Goal: Task Accomplishment & Management: Manage account settings

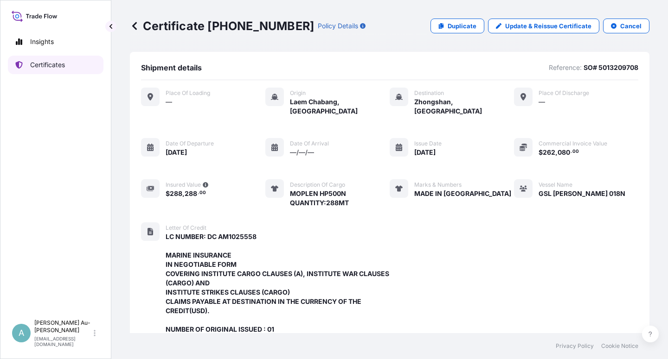
scroll to position [285, 0]
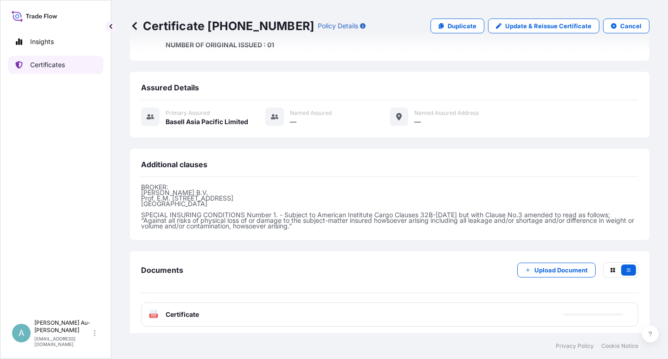
click at [38, 65] on p "Certificates" at bounding box center [47, 64] width 35 height 9
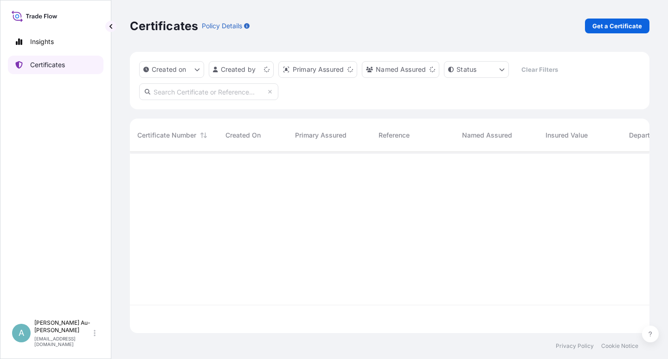
scroll to position [179, 511]
click at [174, 91] on input "text" at bounding box center [208, 91] width 139 height 17
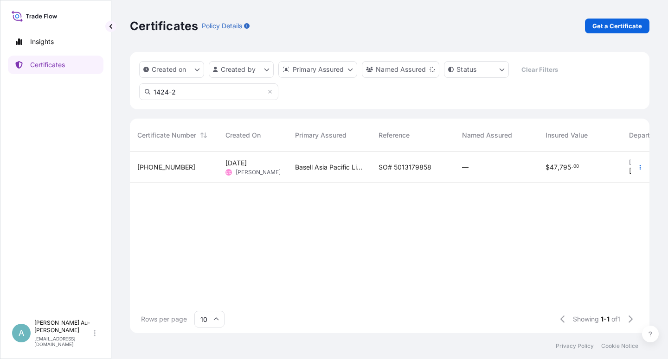
type input "1424-2"
click at [391, 170] on span "SO# 5013179858" at bounding box center [404, 167] width 53 height 9
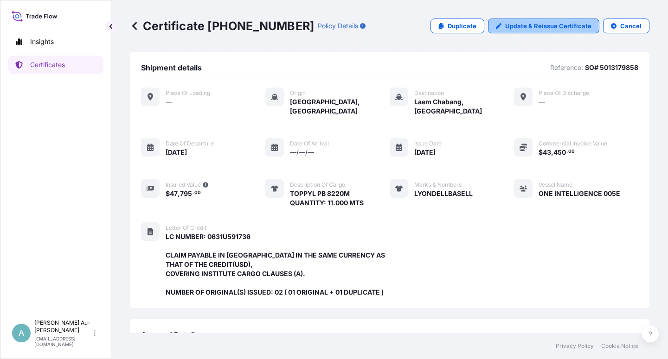
click at [513, 23] on p "Update & Reissue Certificate" at bounding box center [548, 25] width 86 height 9
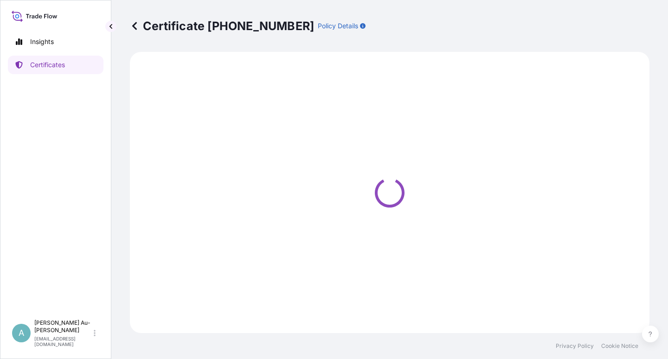
select select "Sea"
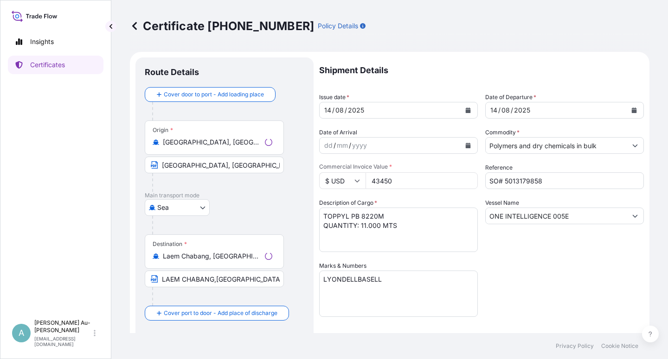
select select "32034"
click at [632, 111] on icon "Calendar" at bounding box center [634, 111] width 5 height 6
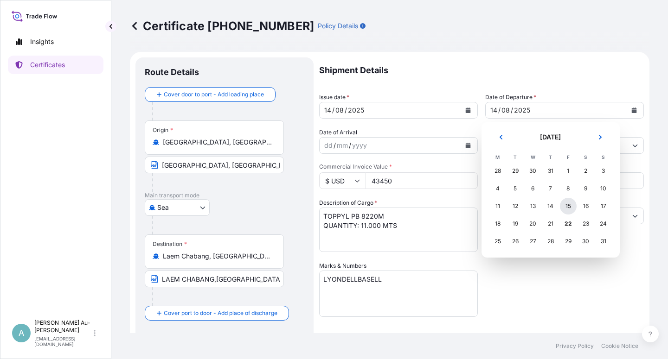
click at [569, 206] on div "15" at bounding box center [568, 206] width 17 height 17
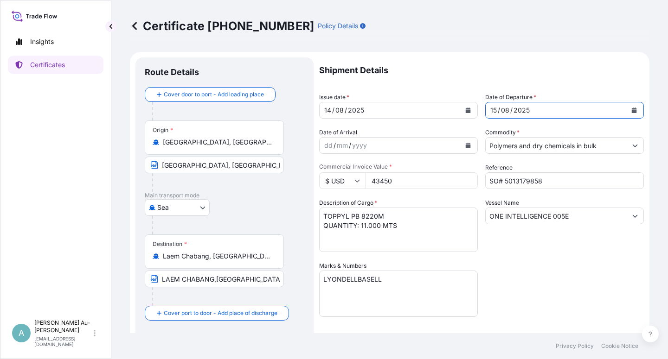
drag, startPoint x: 562, startPoint y: 256, endPoint x: 544, endPoint y: 264, distance: 18.9
click at [550, 260] on div "Shipment Details Issue date * [DATE] Date of Departure * [DATE] Date of Arrival…" at bounding box center [481, 295] width 325 height 477
click at [533, 310] on div "Shipment Details Issue date * [DATE] Date of Departure * [DATE] Date of Arrival…" at bounding box center [481, 295] width 325 height 477
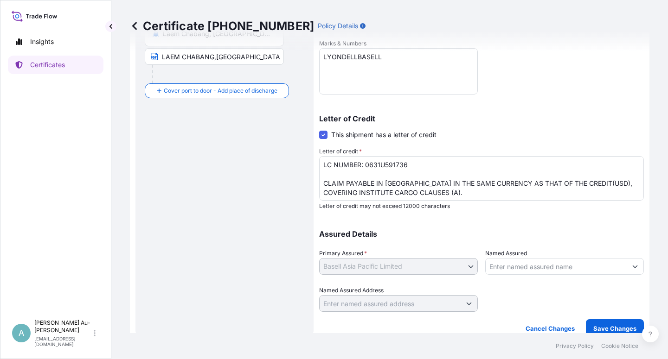
scroll to position [227, 0]
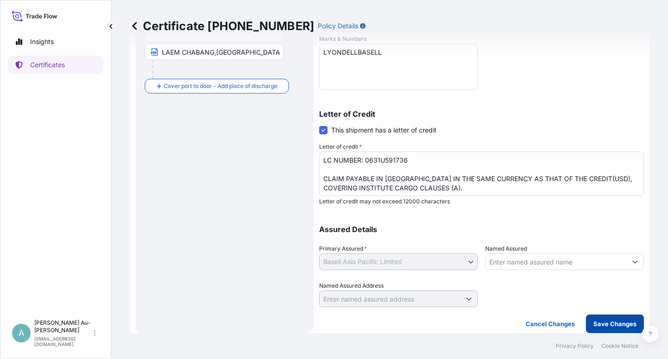
click at [598, 323] on p "Save Changes" at bounding box center [614, 323] width 43 height 9
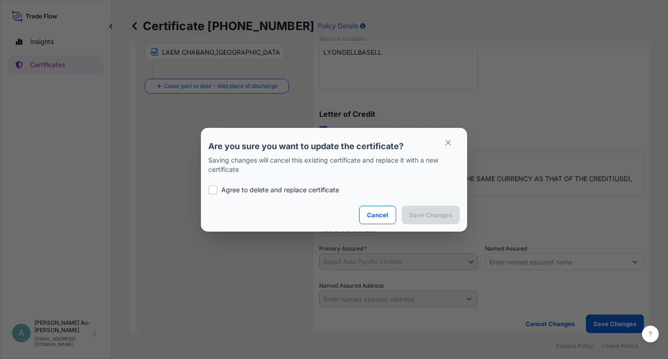
click at [263, 191] on p "Agree to delete and replace certificate" at bounding box center [280, 189] width 118 height 9
checkbox input "true"
click at [438, 211] on button "Save Changes" at bounding box center [431, 215] width 58 height 19
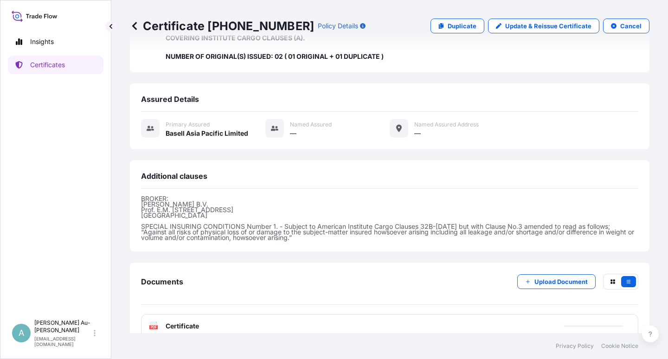
scroll to position [248, 0]
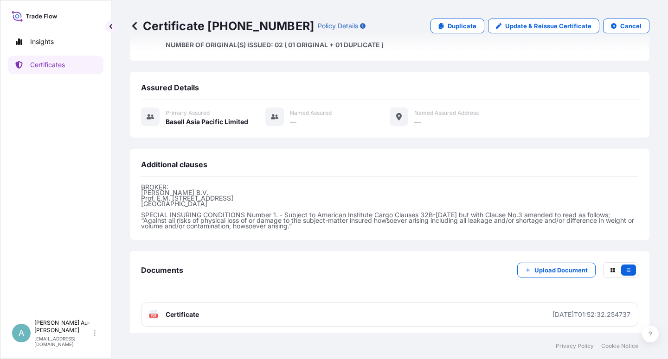
click at [194, 314] on span "Certificate" at bounding box center [182, 314] width 33 height 9
click at [47, 69] on p "Certificates" at bounding box center [47, 64] width 35 height 9
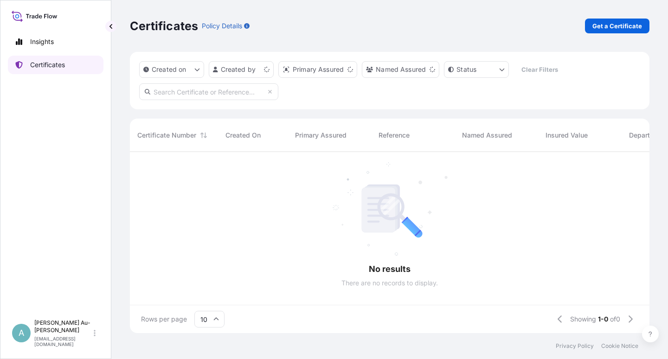
scroll to position [179, 511]
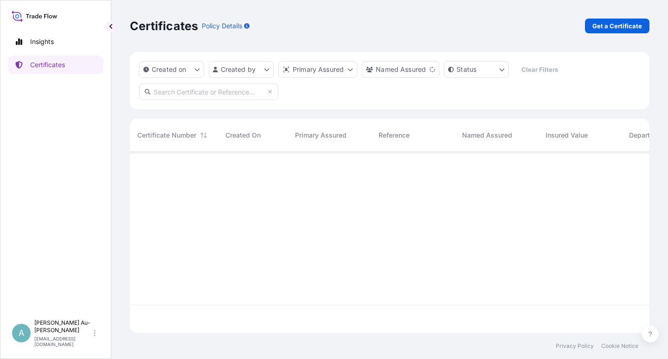
click at [230, 94] on input "text" at bounding box center [208, 91] width 139 height 17
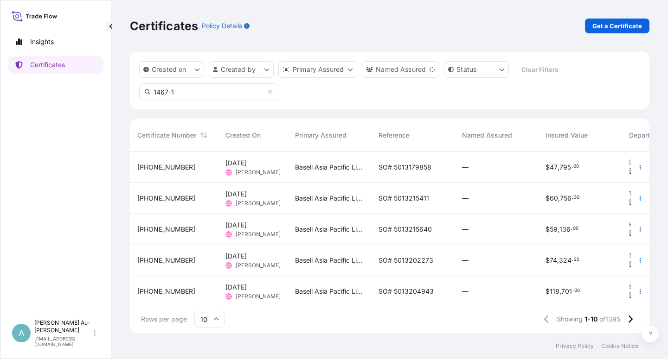
type input "1467-1"
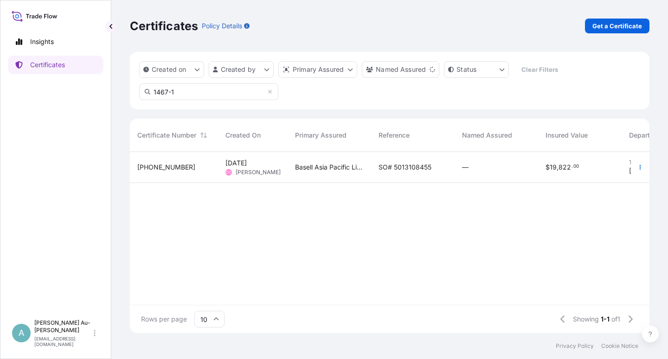
click at [402, 170] on span "SO# 5013108455" at bounding box center [404, 167] width 53 height 9
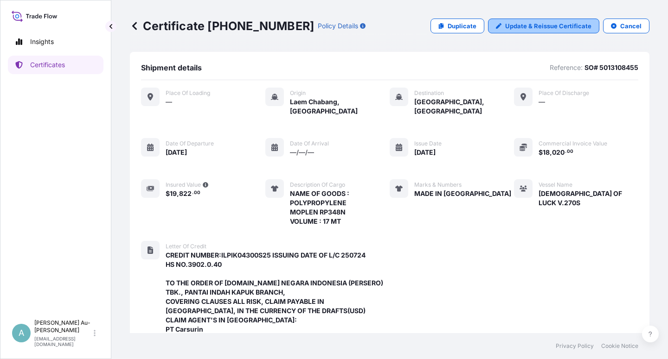
click at [521, 26] on p "Update & Reissue Certificate" at bounding box center [548, 25] width 86 height 9
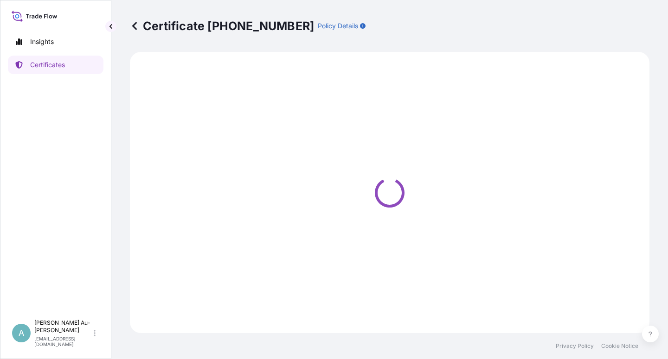
select select "Sea"
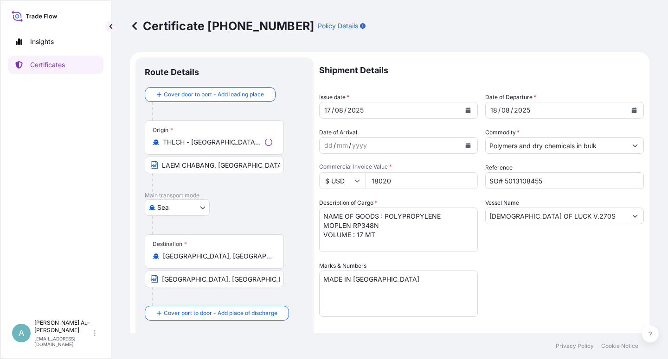
select select "32034"
click at [466, 110] on icon "Calendar" at bounding box center [468, 111] width 5 height 6
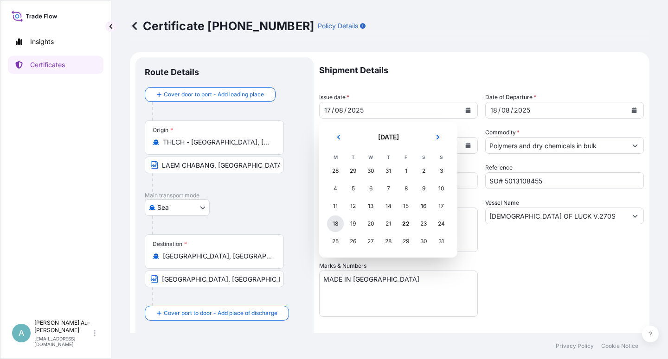
click at [330, 225] on div "18" at bounding box center [335, 224] width 17 height 17
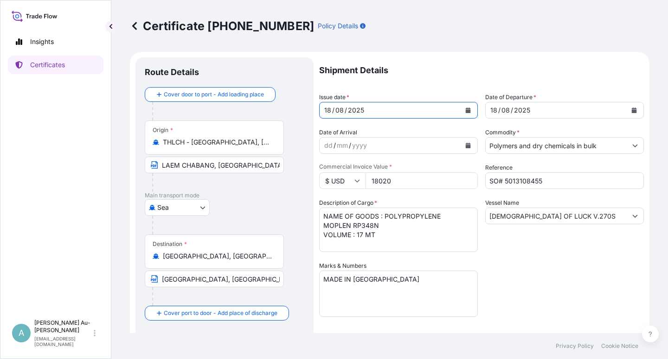
click at [629, 112] on button "Calendar" at bounding box center [633, 110] width 15 height 15
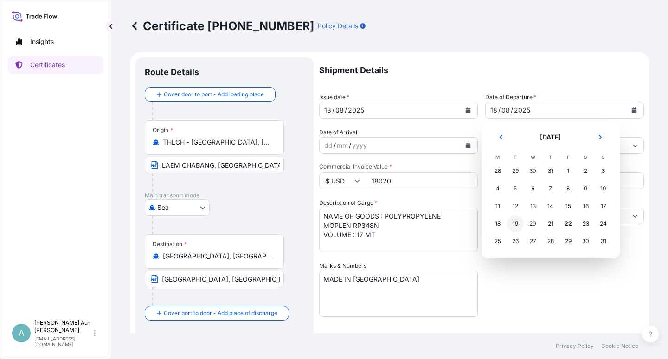
click at [511, 225] on div "19" at bounding box center [515, 224] width 17 height 17
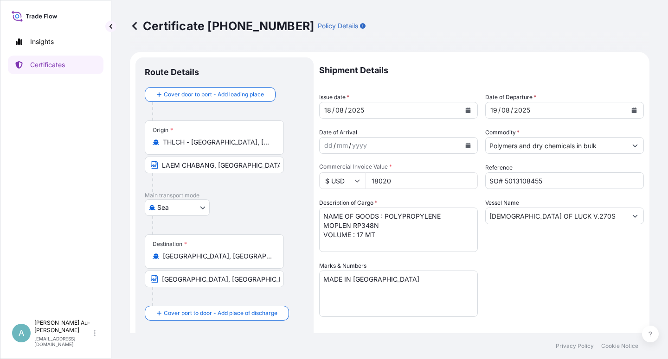
click at [542, 285] on div "Shipment Details Issue date * [DATE] Date of Departure * [DATE] Date of Arrival…" at bounding box center [481, 295] width 325 height 477
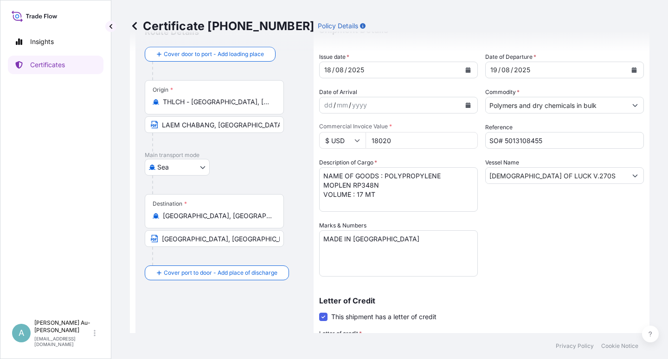
scroll to position [56, 0]
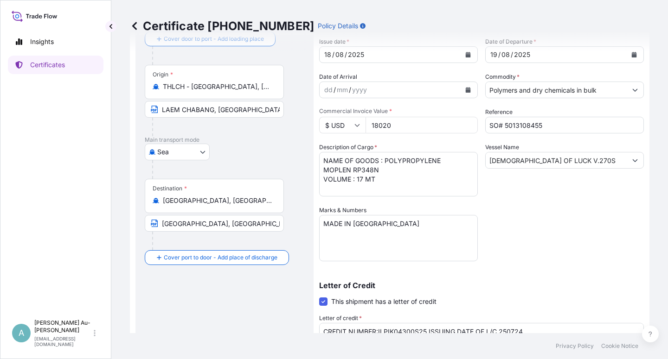
click at [162, 226] on input "[GEOGRAPHIC_DATA], [GEOGRAPHIC_DATA], [GEOGRAPHIC_DATA]" at bounding box center [214, 223] width 139 height 17
click at [191, 224] on input "Text to appear on certificate" at bounding box center [214, 223] width 139 height 17
paste input "[GEOGRAPHIC_DATA], [GEOGRAPHIC_DATA], [GEOGRAPHIC_DATA]"
type input "[GEOGRAPHIC_DATA], [GEOGRAPHIC_DATA], [GEOGRAPHIC_DATA]"
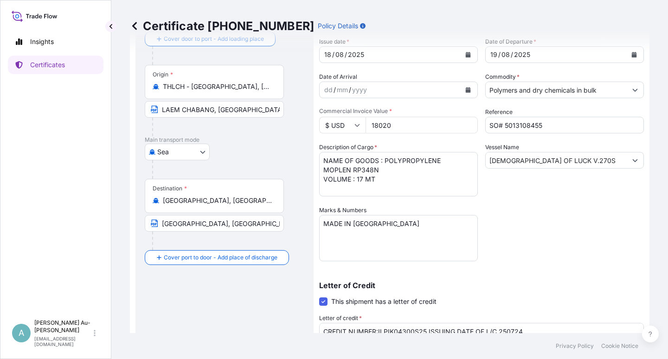
drag, startPoint x: 545, startPoint y: 242, endPoint x: 523, endPoint y: 239, distance: 22.8
click at [546, 240] on div "Shipment Details Issue date * [DATE] Date of Departure * [DATE] Date of Arrival…" at bounding box center [481, 240] width 325 height 477
click at [322, 181] on textarea "NAME OF GOODS : POLYPROPYLENE MOPLEN RP348N VOLUME : 17 MT" at bounding box center [398, 174] width 159 height 45
type textarea "NAME OF GOODS : POLYPROPYLENE MOPLEN RP348N QUANTITY : 17 MT"
click at [531, 228] on div "Shipment Details Issue date * [DATE] Date of Departure * [DATE] Date of Arrival…" at bounding box center [481, 240] width 325 height 477
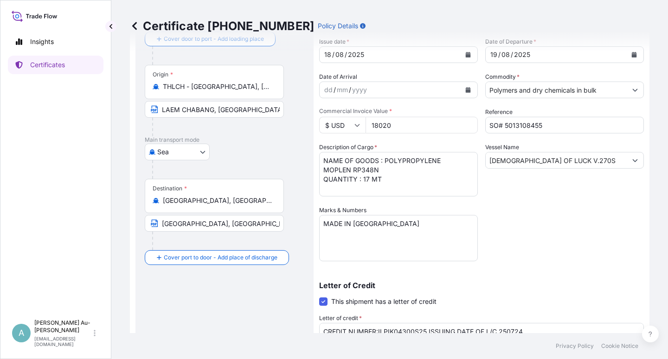
scroll to position [167, 0]
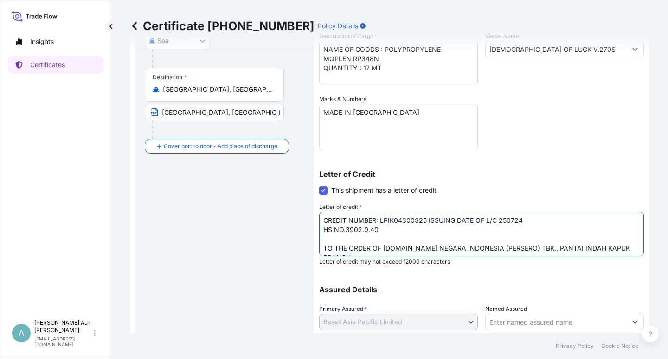
click at [364, 231] on textarea "CREDIT NUMBER:ILPIK04300S25 ISSUING DATE OF L/C 250724 HS NO.3902.0.40 TO THE O…" at bounding box center [481, 234] width 325 height 45
click at [417, 240] on textarea "CREDIT NUMBER:ILPIK04300S25 ISSUING DATE OF L/C 250724 HS NO.3902.0.40 TO THE O…" at bounding box center [481, 234] width 325 height 45
click at [496, 223] on textarea "CREDIT NUMBER:ILPIK04300S25 ISSUING DATE OF L/C 250724 HS NO.3902.0.40 TO THE O…" at bounding box center [481, 234] width 325 height 45
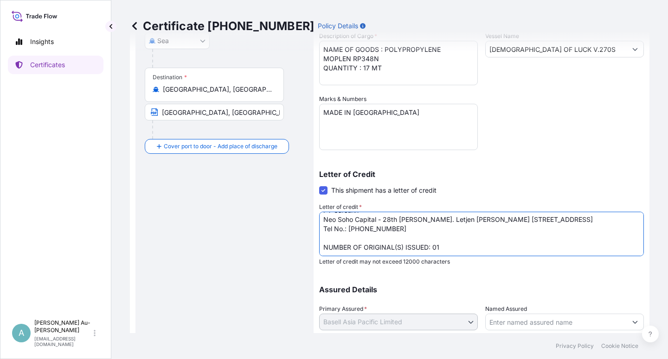
scroll to position [94, 0]
drag, startPoint x: 323, startPoint y: 230, endPoint x: 402, endPoint y: 233, distance: 78.9
click at [403, 229] on textarea "CREDIT NUMBER:ILPIK04300S25 ISSUING DATE OF L/C 250724 HS NO.3902.0.40 TO THE O…" at bounding box center [481, 234] width 325 height 45
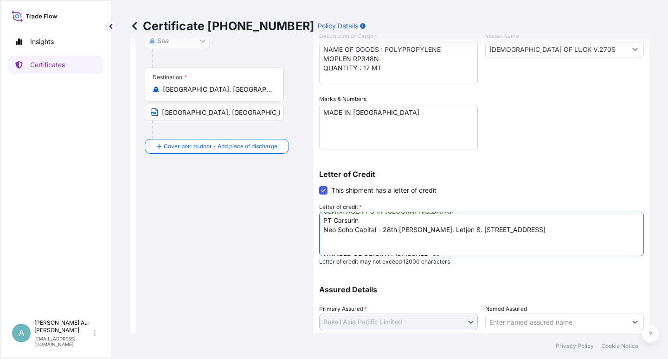
scroll to position [70, 0]
click at [457, 253] on textarea "CREDIT NUMBER:ILPIK04300S25 ISSUING DATE OF L/C 250724 HS NO.3902.0.40 TO THE O…" at bounding box center [481, 234] width 325 height 45
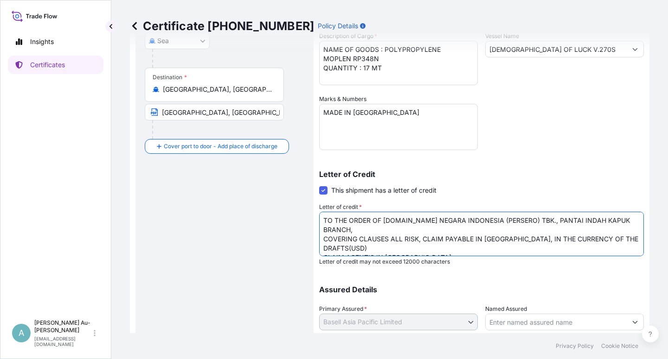
scroll to position [15, 0]
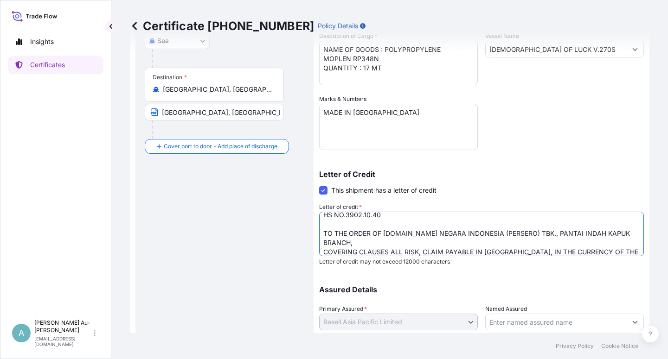
click at [322, 233] on textarea "CREDIT NUMBER:ILPIK04300S25 ISSUING DATE OF L/C 250724 HS NO.3902.0.40 TO THE O…" at bounding box center [481, 234] width 325 height 45
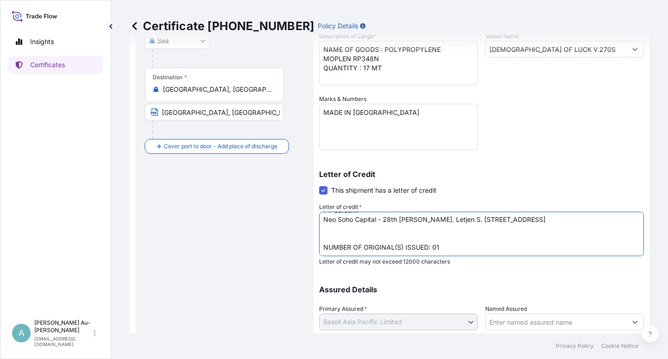
scroll to position [227, 0]
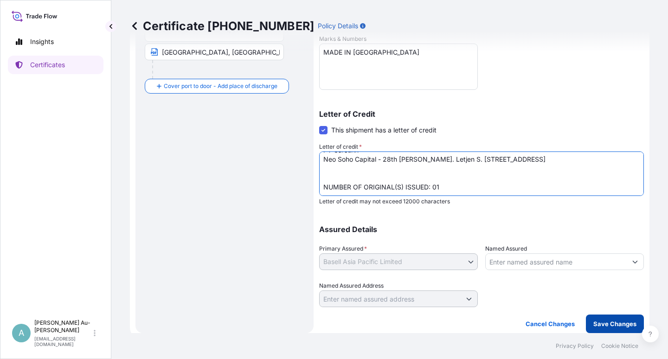
type textarea "CREDIT NUMBER:ILPIK04300S25 ISSUING DATE OF L/C: 250724 HS NO.3902.10.40 ENDORS…"
click at [603, 325] on p "Save Changes" at bounding box center [614, 323] width 43 height 9
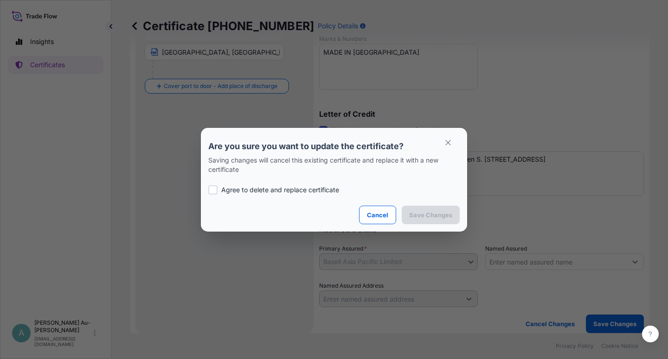
click at [231, 191] on p "Agree to delete and replace certificate" at bounding box center [280, 189] width 118 height 9
checkbox input "true"
click at [436, 213] on p "Save Changes" at bounding box center [430, 215] width 43 height 9
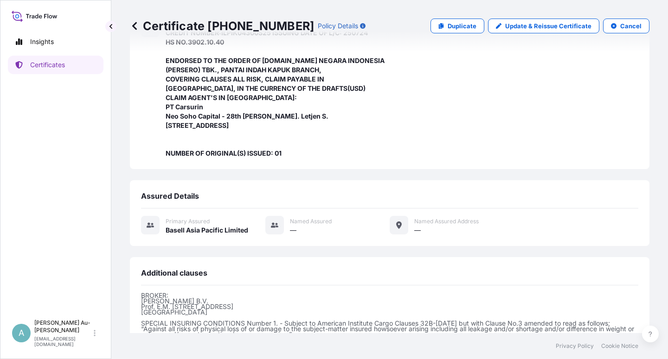
scroll to position [331, 0]
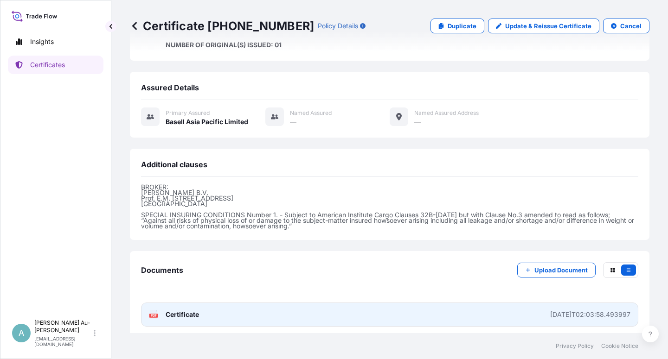
click at [175, 310] on span "Certificate" at bounding box center [182, 314] width 33 height 9
